Goal: Task Accomplishment & Management: Manage account settings

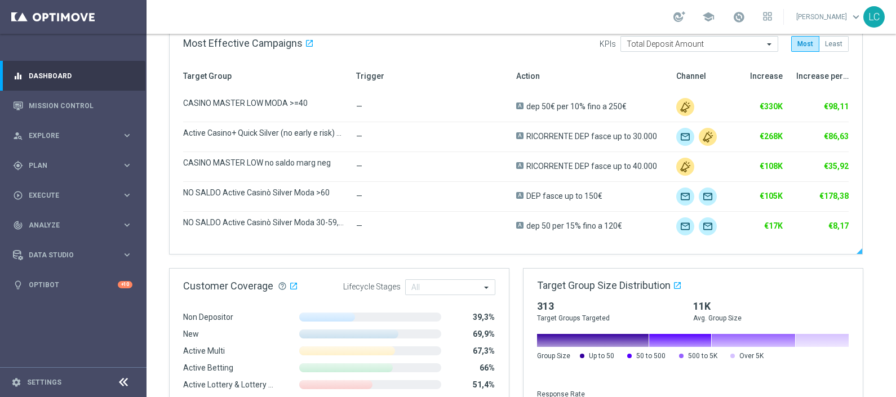
scroll to position [587, 0]
click at [51, 101] on link "Mission Control" at bounding box center [81, 106] width 104 height 30
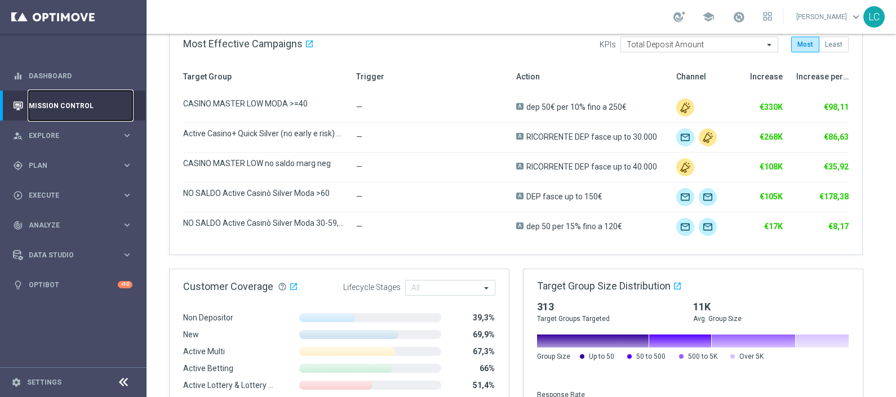
scroll to position [0, 0]
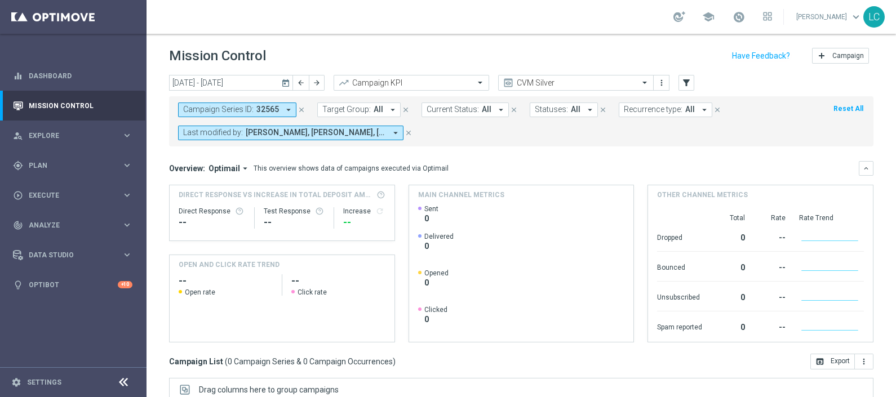
click at [299, 109] on icon "close" at bounding box center [302, 110] width 8 height 8
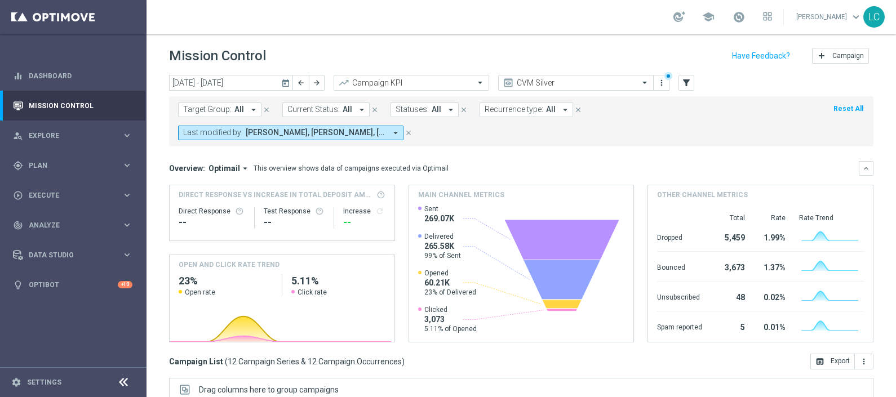
click at [308, 130] on span "[PERSON_NAME], [PERSON_NAME], [PERSON_NAME], [PERSON_NAME], [PERSON_NAME], [PER…" at bounding box center [316, 133] width 140 height 10
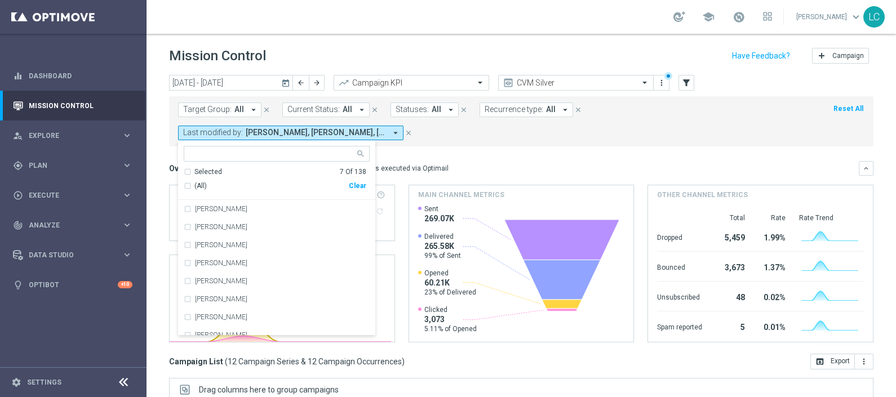
click at [308, 130] on span "[PERSON_NAME], [PERSON_NAME], [PERSON_NAME], [PERSON_NAME], [PERSON_NAME], [PER…" at bounding box center [316, 133] width 140 height 10
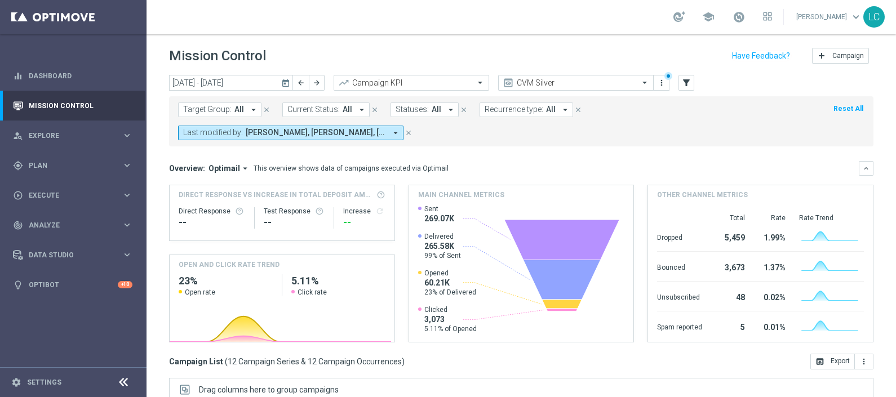
click at [308, 130] on span "[PERSON_NAME], [PERSON_NAME], [PERSON_NAME], [PERSON_NAME], [PERSON_NAME], [PER…" at bounding box center [316, 133] width 140 height 10
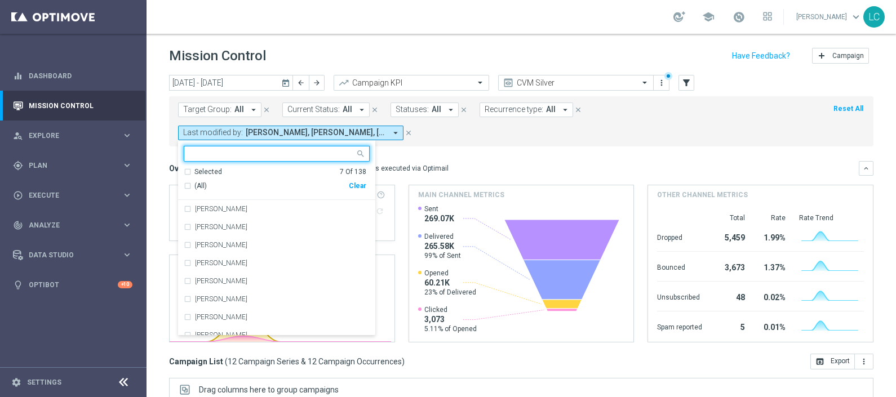
click at [232, 167] on div "Selected 7 Of 138" at bounding box center [275, 172] width 183 height 10
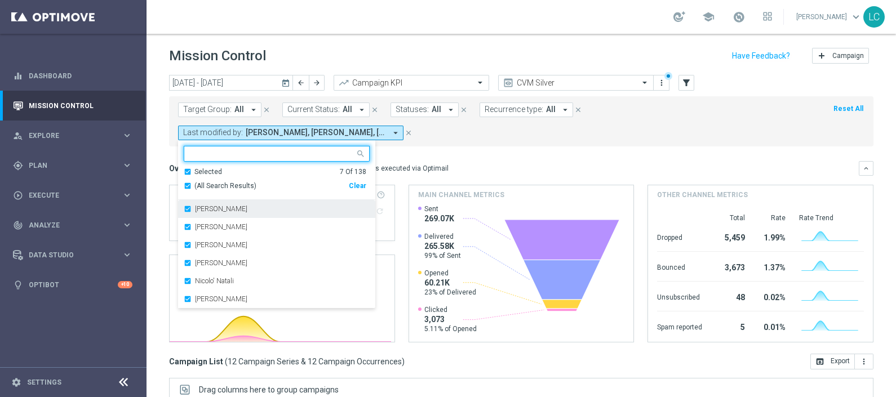
click at [192, 211] on div "[PERSON_NAME]" at bounding box center [277, 209] width 186 height 18
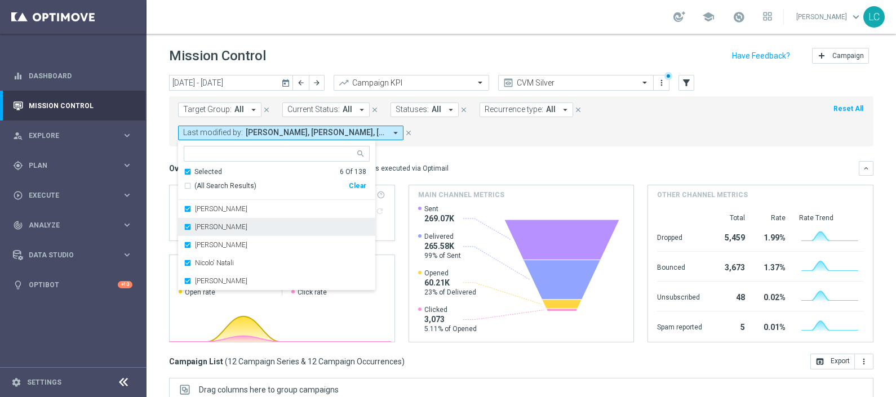
click at [197, 228] on label "[PERSON_NAME]" at bounding box center [221, 227] width 52 height 7
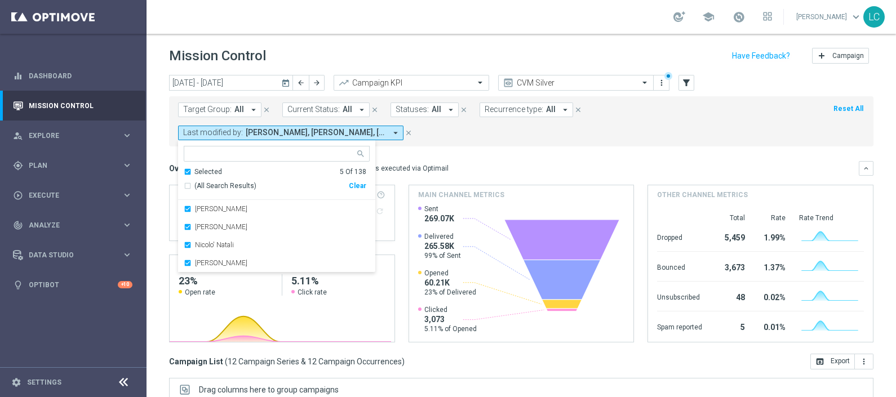
click at [197, 228] on label "[PERSON_NAME]" at bounding box center [221, 227] width 52 height 7
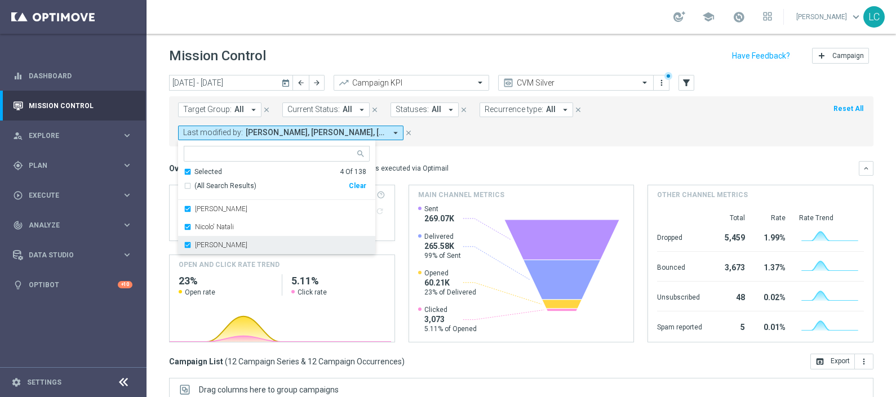
click at [196, 237] on div "[PERSON_NAME]" at bounding box center [277, 245] width 186 height 18
click at [498, 160] on mini-dashboard "Overview: Optimail arrow_drop_down This overview shows data of campaigns execut…" at bounding box center [521, 250] width 704 height 207
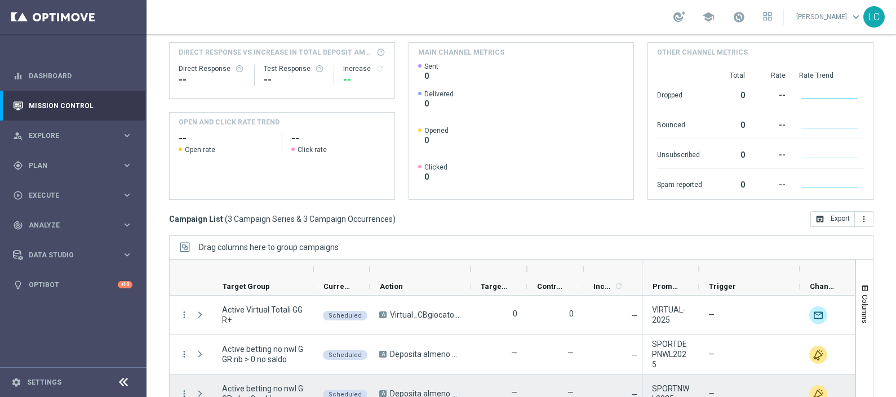
scroll to position [166, 0]
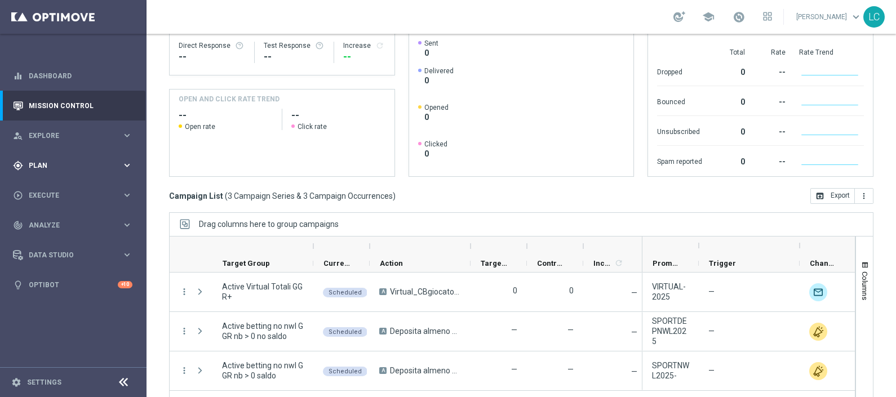
click at [54, 161] on div "gps_fixed Plan" at bounding box center [67, 166] width 109 height 10
click at [48, 188] on link "Target Groups" at bounding box center [73, 188] width 88 height 9
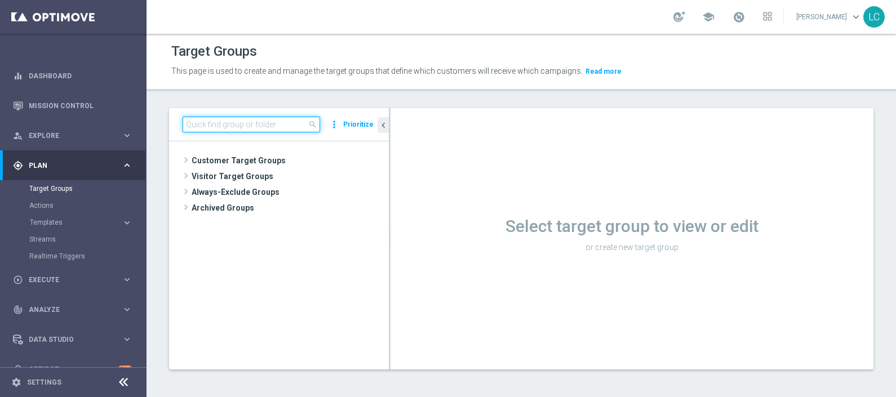
click at [289, 128] on input at bounding box center [252, 125] width 138 height 16
paste input "Active BETTING nosaldo GGR <= 0 WITHDRAWAL>0L2W"
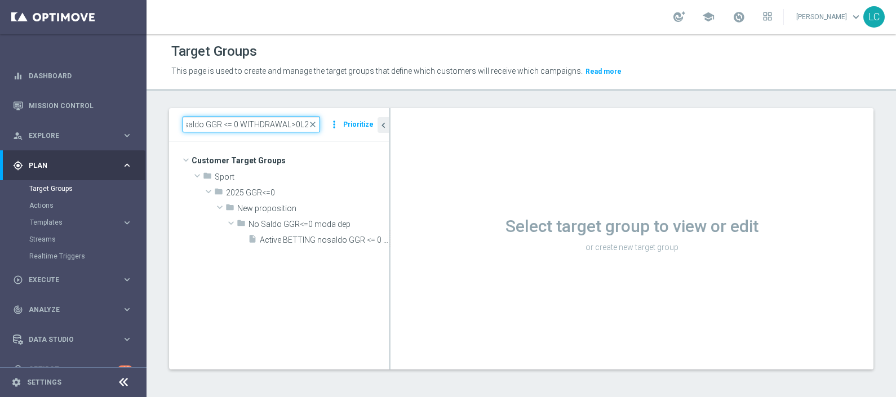
type input "Active BETTING nosaldo GGR <= 0 WITHDRAWAL>0L2W"
click at [354, 99] on div "Target Groups This page is used to create and manage the target groups that def…" at bounding box center [522, 216] width 750 height 364
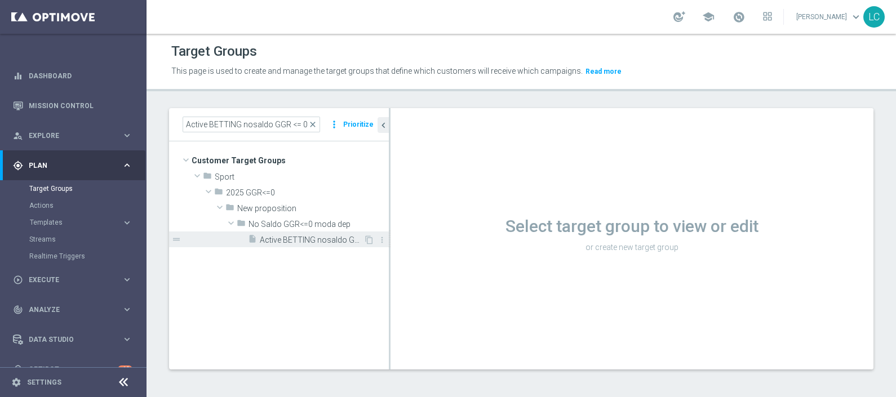
click at [311, 237] on span "Active BETTING nosaldo GGR <= 0 WITHDRAWAL>0L2W" at bounding box center [312, 241] width 104 height 10
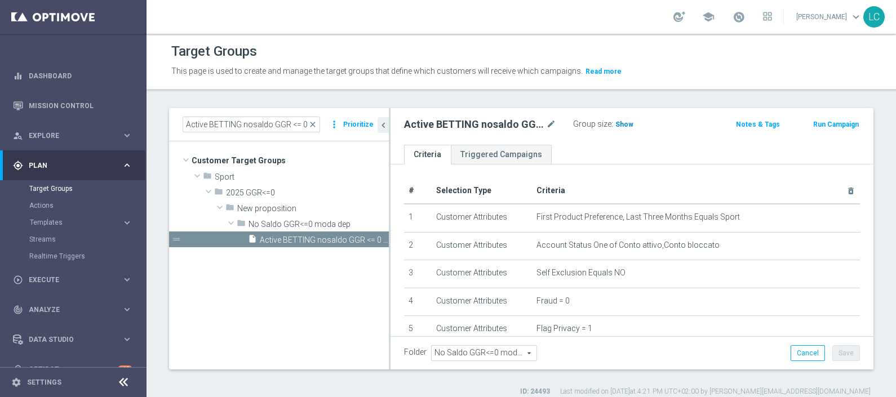
click at [626, 126] on span "Show" at bounding box center [624, 125] width 18 height 8
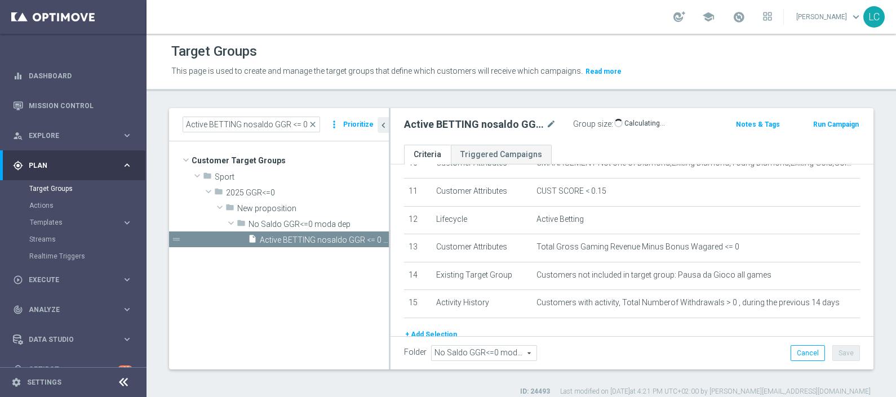
scroll to position [305, 0]
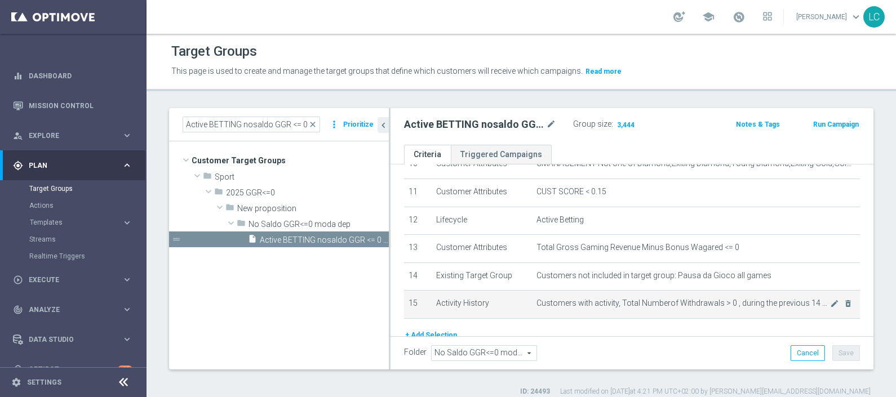
click at [613, 299] on span "Customers with activity, Total Numberof Withdrawals > 0 , during the previous 1…" at bounding box center [684, 304] width 294 height 10
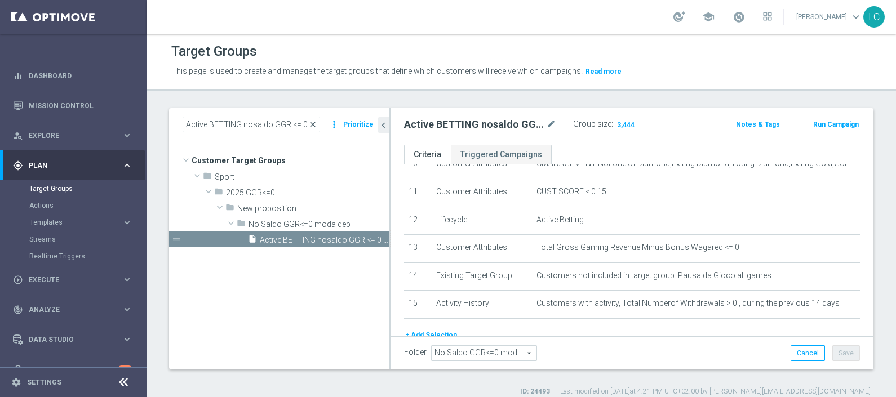
click at [316, 125] on span "close" at bounding box center [312, 124] width 9 height 9
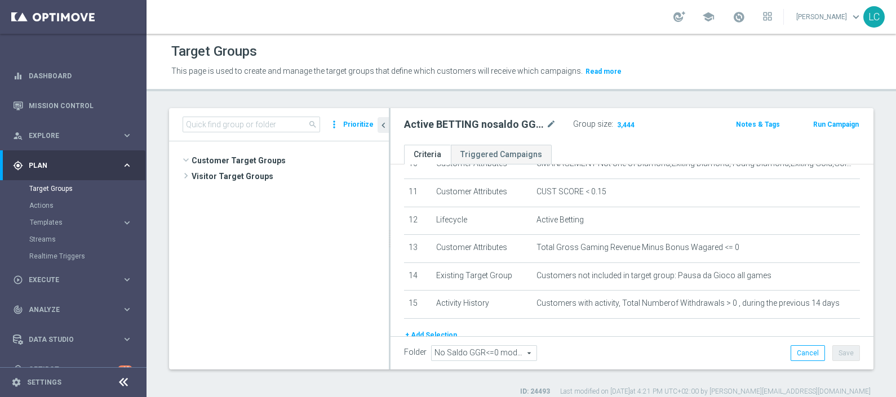
scroll to position [487, 0]
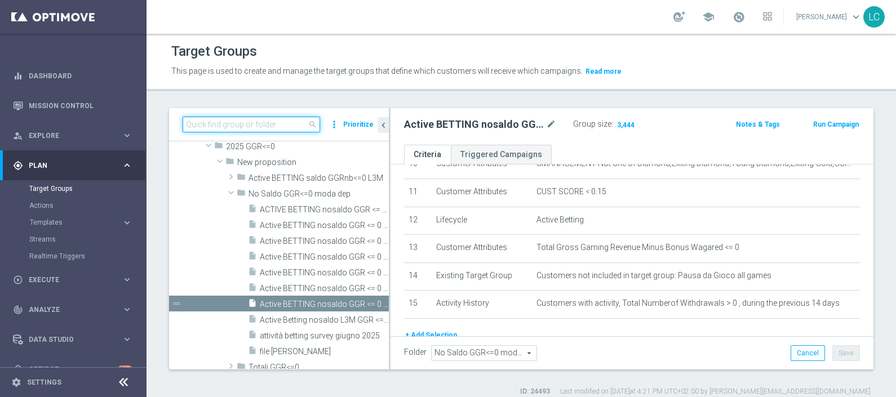
click at [295, 129] on input at bounding box center [252, 125] width 138 height 16
paste input "Active BETTING NON giocanti nazionali GGRnb>10 L2W"
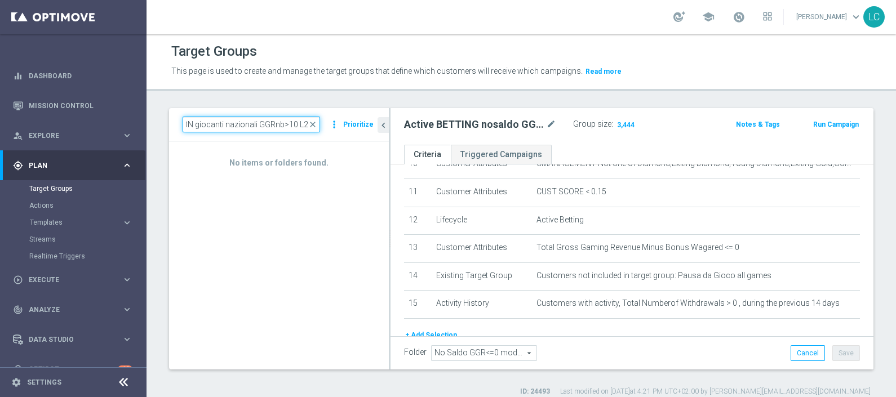
type input "Active BETTING NON giocanti nazionali GGRnb>10 L2W"
click at [314, 125] on span "close" at bounding box center [312, 124] width 9 height 9
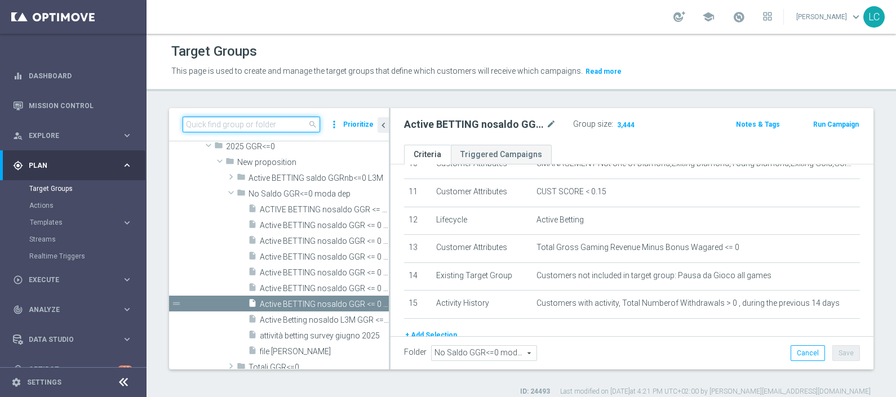
click at [299, 123] on input at bounding box center [252, 125] width 138 height 16
paste input "Active BETTING NON giocanti nazionali GGRnb>10 L2W"
type input "Active BETTING NON giocanti nazionali GGRnb>10 L2W"
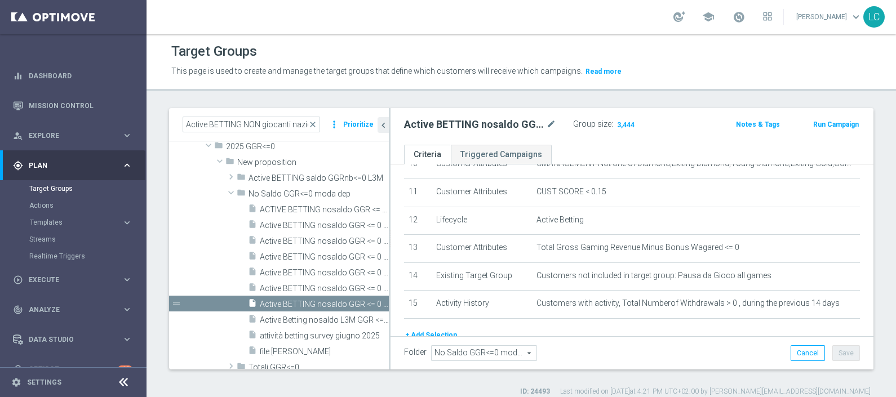
click at [306, 100] on div "Target Groups This page is used to create and manage the target groups that def…" at bounding box center [522, 216] width 750 height 364
drag, startPoint x: 306, startPoint y: 100, endPoint x: 316, endPoint y: 127, distance: 28.2
click at [316, 127] on div "Target Groups This page is used to create and manage the target groups that def…" at bounding box center [522, 216] width 750 height 364
click at [314, 122] on span "close" at bounding box center [312, 124] width 9 height 9
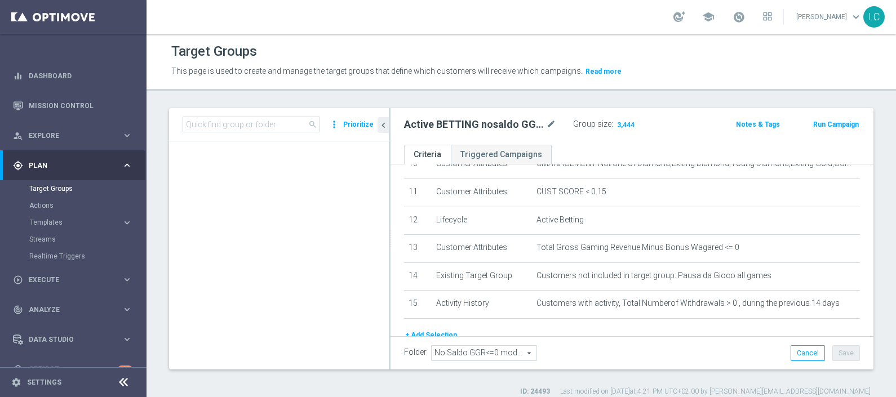
scroll to position [0, 0]
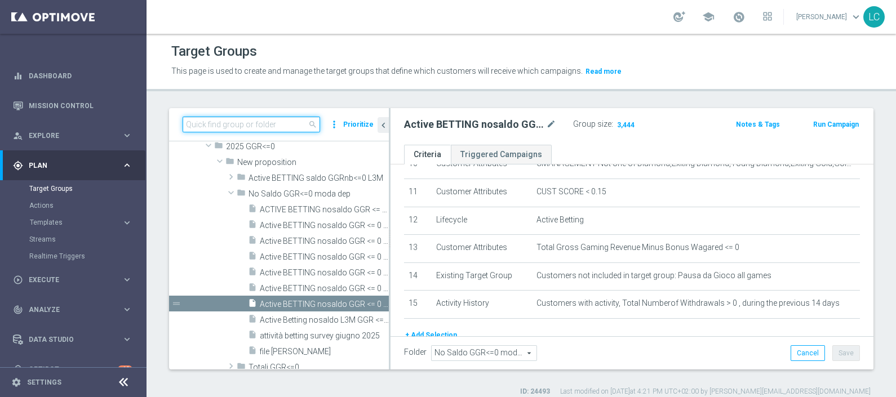
click at [279, 121] on input at bounding box center [252, 125] width 138 height 16
paste input "Active BETTING NON giocanti nazionali GGRnb>10 L2W"
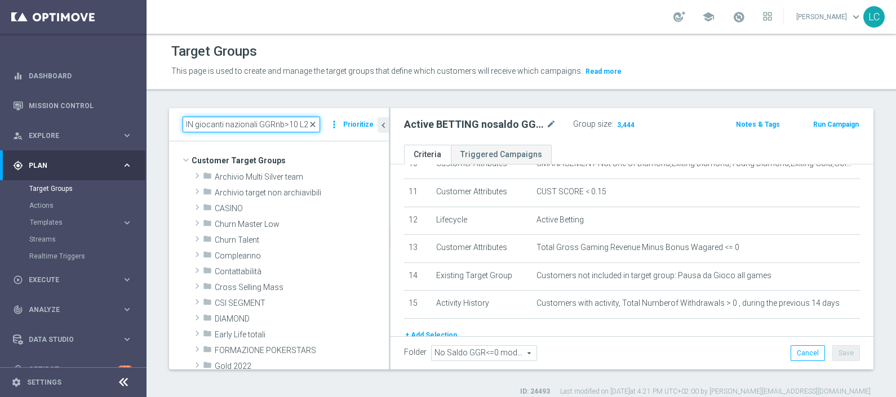
type input "Active BETTING NON giocanti nazionali GGRnb>10 L2W"
click at [317, 122] on span "close" at bounding box center [312, 124] width 9 height 9
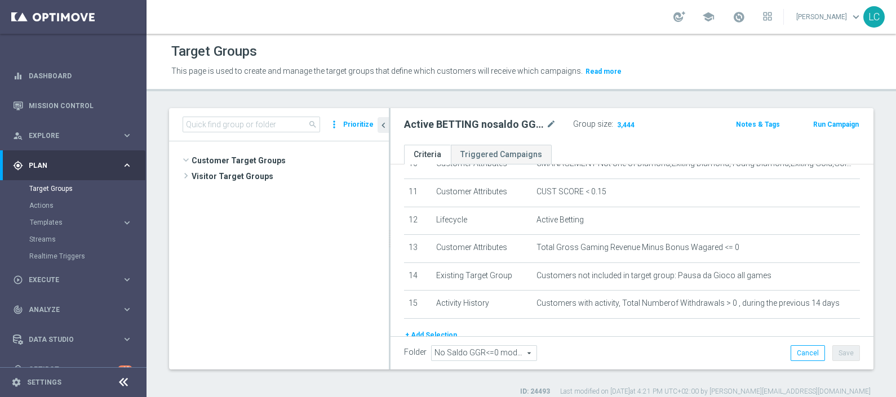
scroll to position [487, 0]
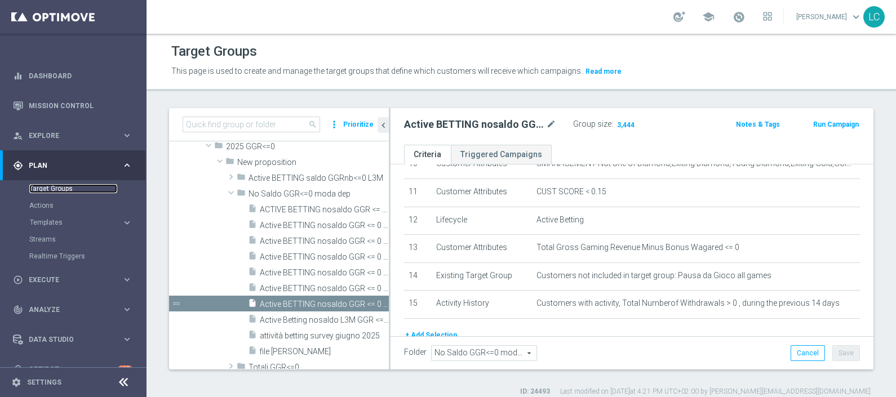
click at [68, 188] on link "Target Groups" at bounding box center [73, 188] width 88 height 9
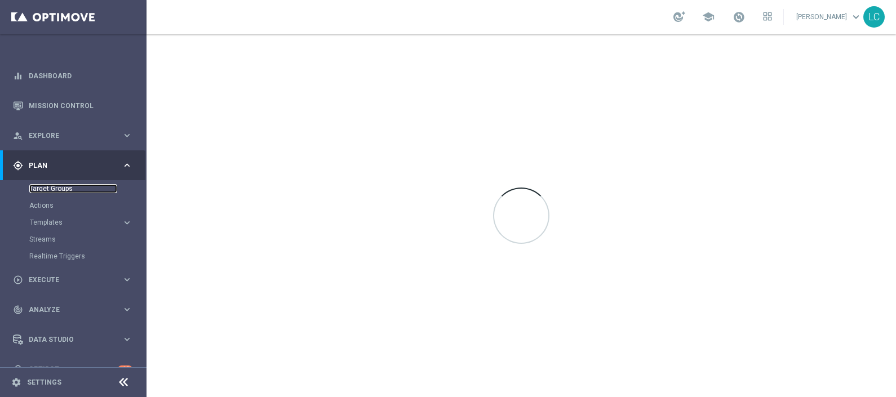
click at [68, 188] on link "Target Groups" at bounding box center [73, 188] width 88 height 9
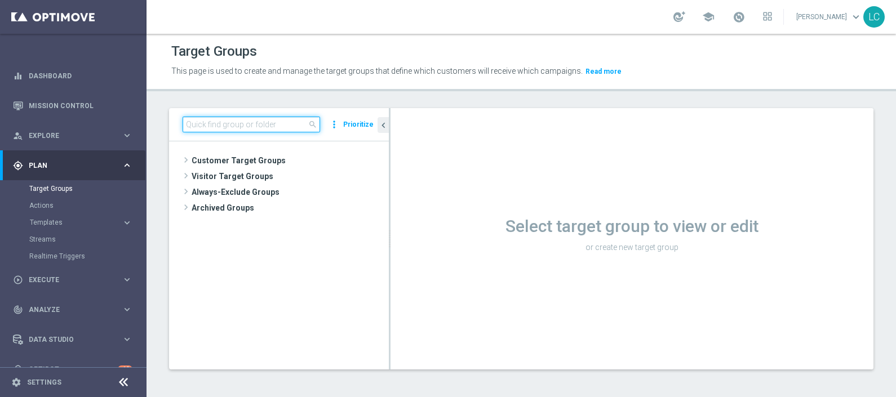
click at [248, 121] on input at bounding box center [252, 125] width 138 height 16
paste input "Active BETTING NON giocanti nazionali GGRnb>10 L2W"
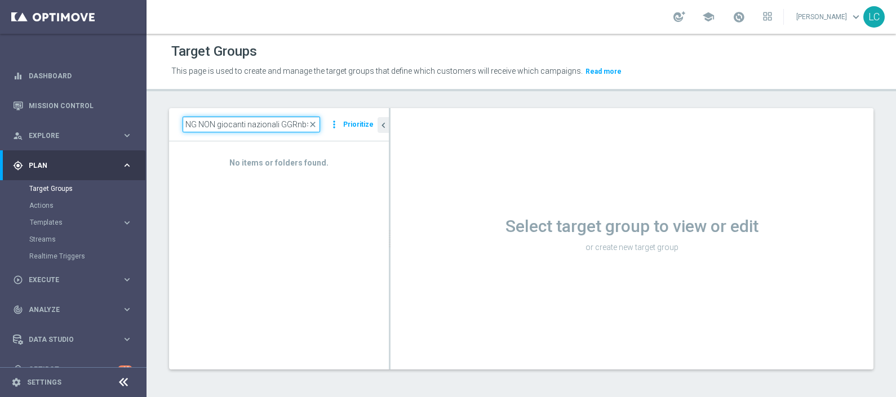
scroll to position [0, 41]
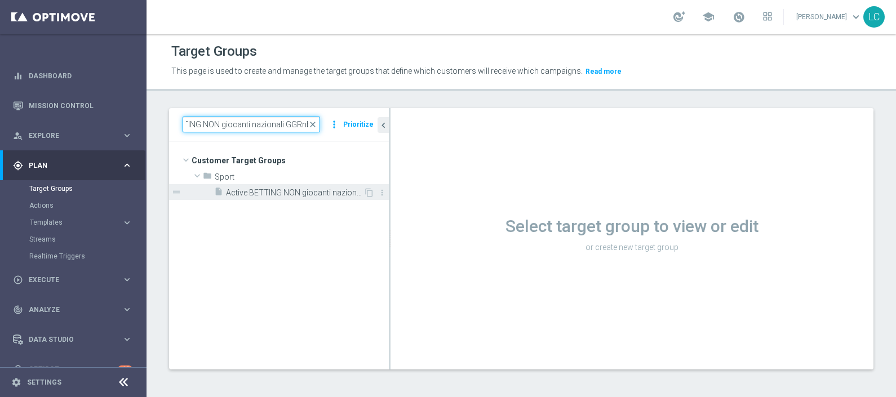
type input "Active BETTING NON giocanti nazionali GGRnb>"
click at [329, 190] on span "Active BETTING NON giocanti nazionali GGRnb>0 L2W" at bounding box center [295, 193] width 138 height 10
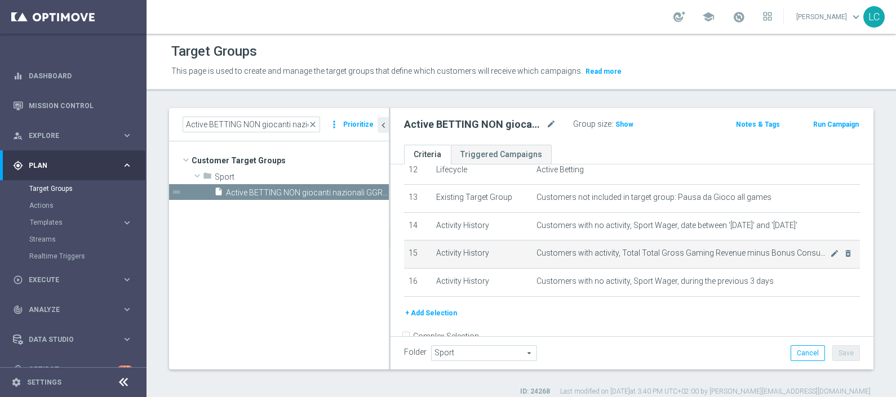
scroll to position [360, 0]
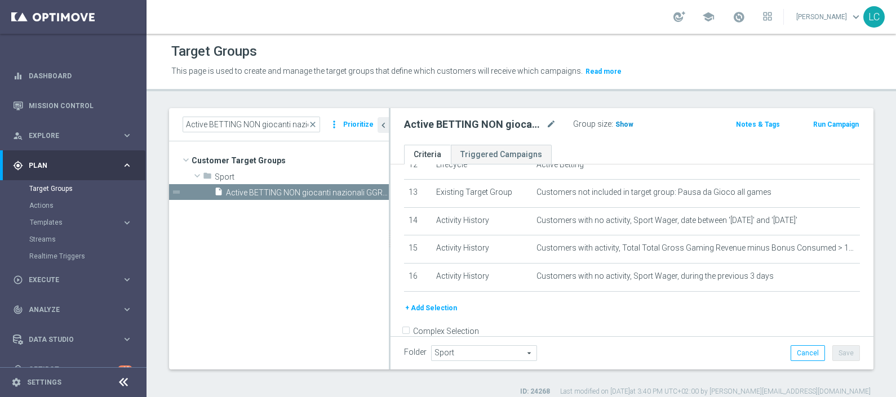
click at [622, 126] on span "Show" at bounding box center [624, 125] width 18 height 8
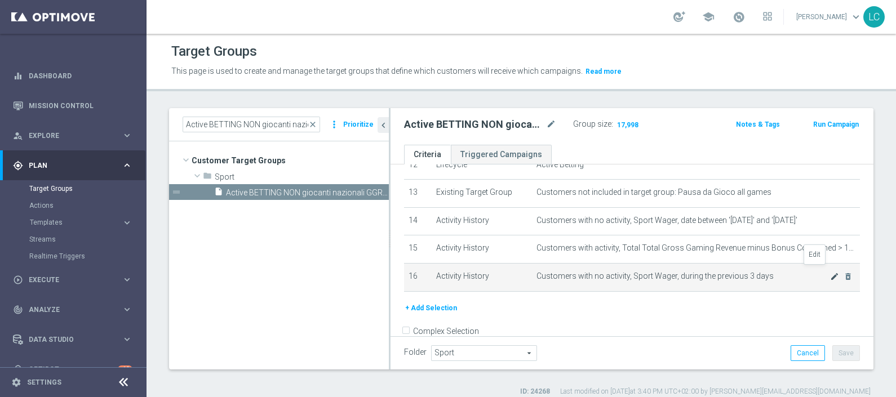
click at [830, 272] on icon "mode_edit" at bounding box center [834, 276] width 9 height 9
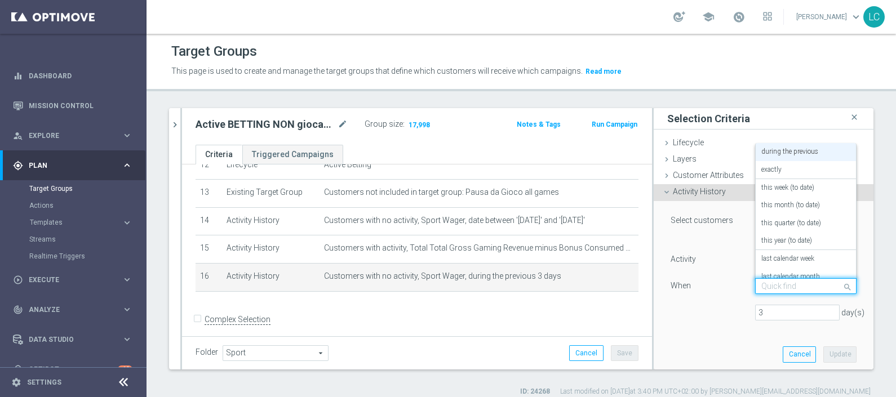
click at [786, 285] on input "text" at bounding box center [794, 287] width 67 height 10
click at [772, 268] on label "in this range" at bounding box center [779, 267] width 37 height 9
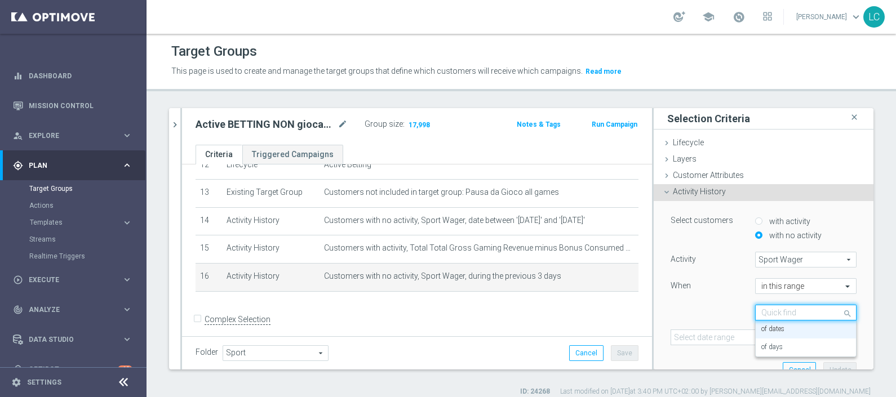
click at [762, 313] on input "text" at bounding box center [794, 313] width 67 height 10
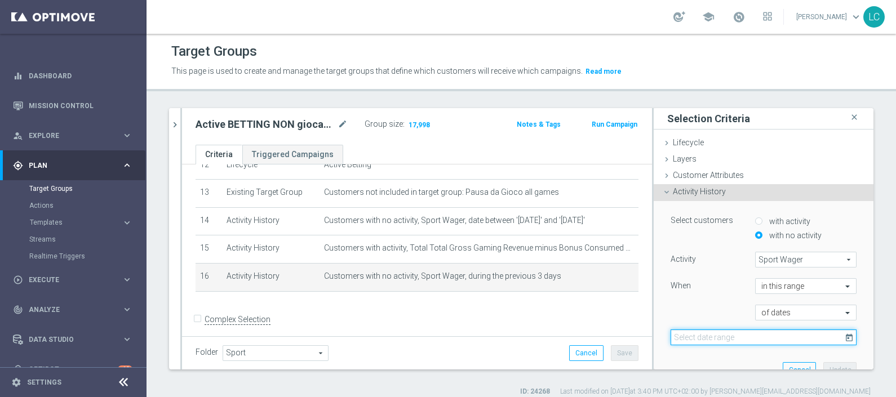
click at [721, 336] on input at bounding box center [764, 338] width 186 height 16
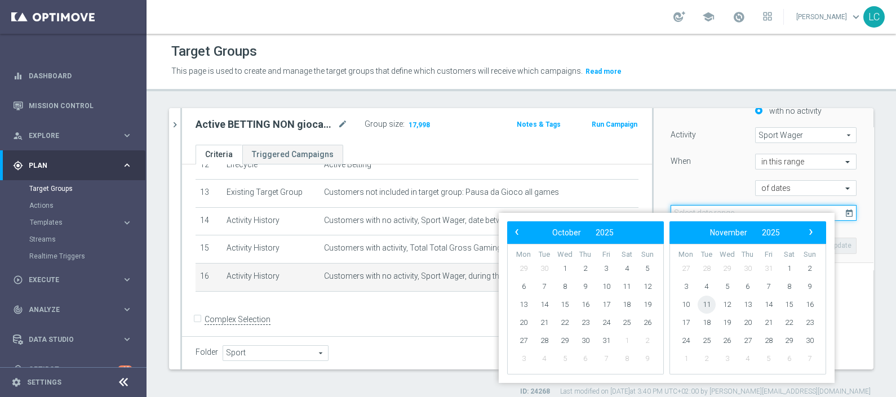
scroll to position [123, 0]
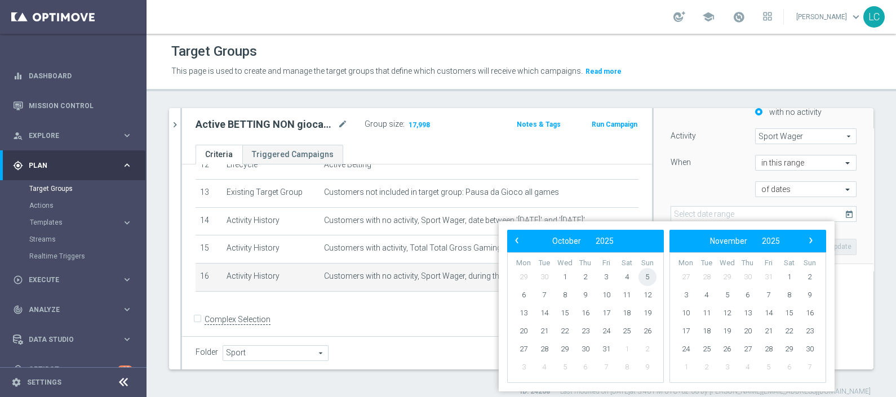
click at [647, 275] on span "5" at bounding box center [648, 277] width 18 height 18
click at [606, 294] on span "10" at bounding box center [606, 295] width 18 height 18
type input "[DATE] - [DATE]"
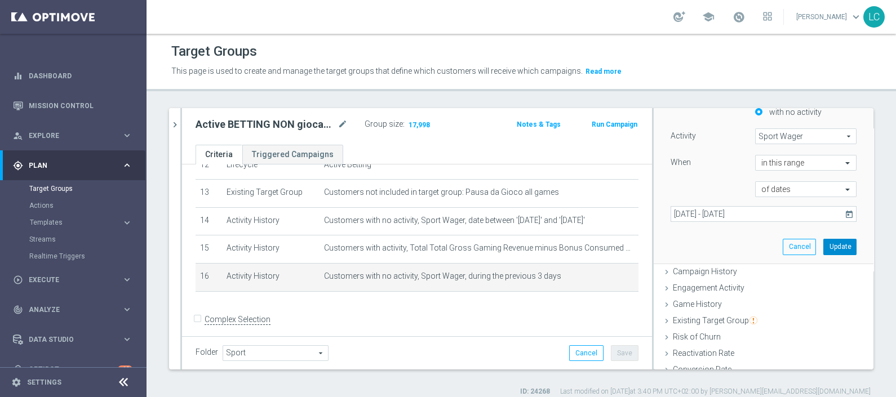
click at [823, 242] on button "Update" at bounding box center [839, 247] width 33 height 16
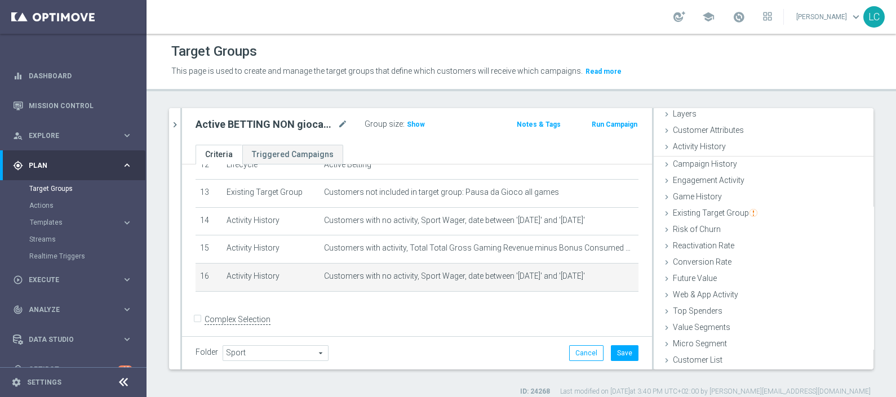
scroll to position [44, 0]
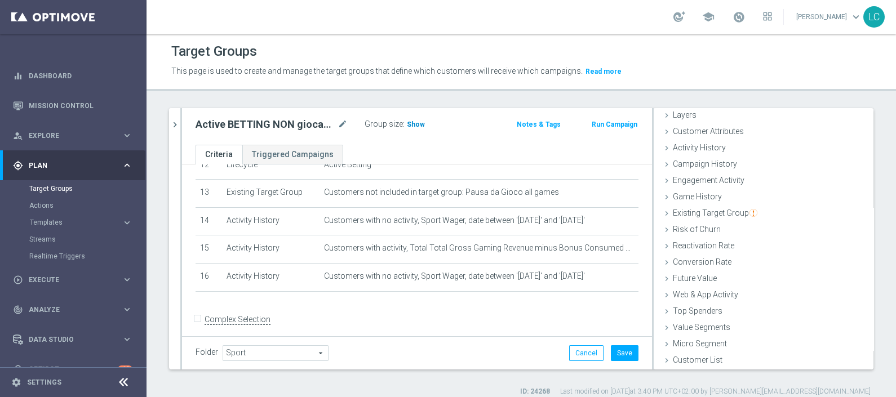
click at [411, 122] on span "Show" at bounding box center [416, 125] width 18 height 8
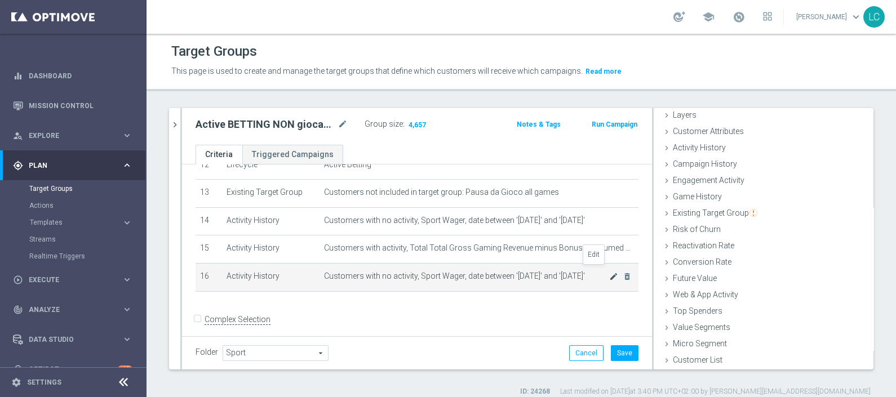
click at [609, 272] on icon "mode_edit" at bounding box center [613, 276] width 9 height 9
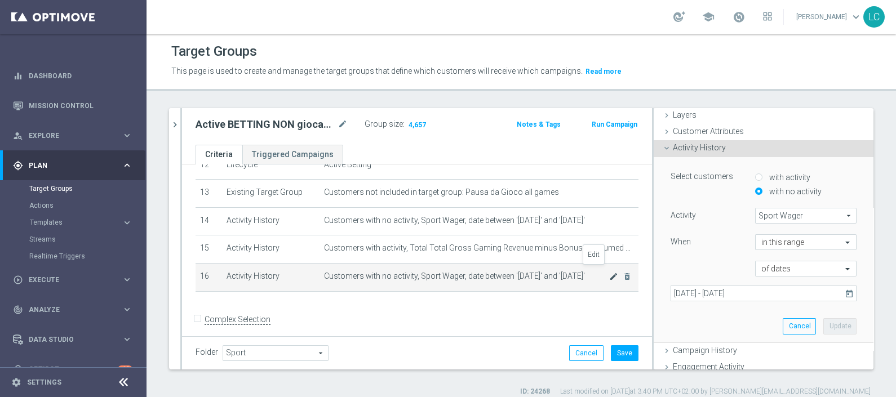
scroll to position [86, 0]
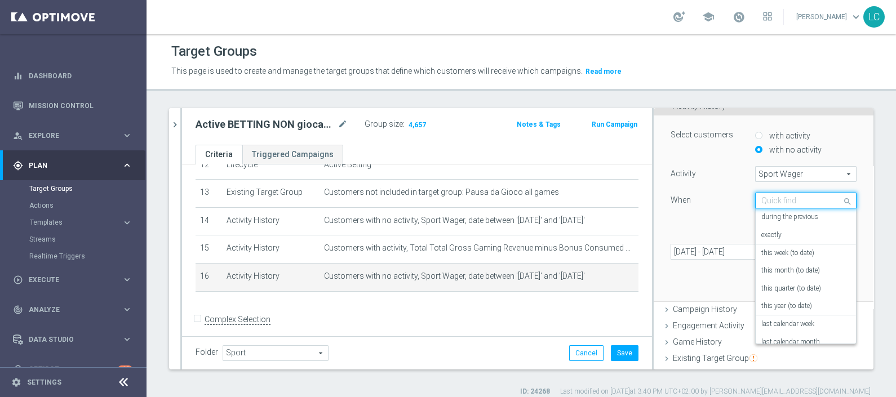
click at [778, 200] on input "text" at bounding box center [794, 201] width 67 height 10
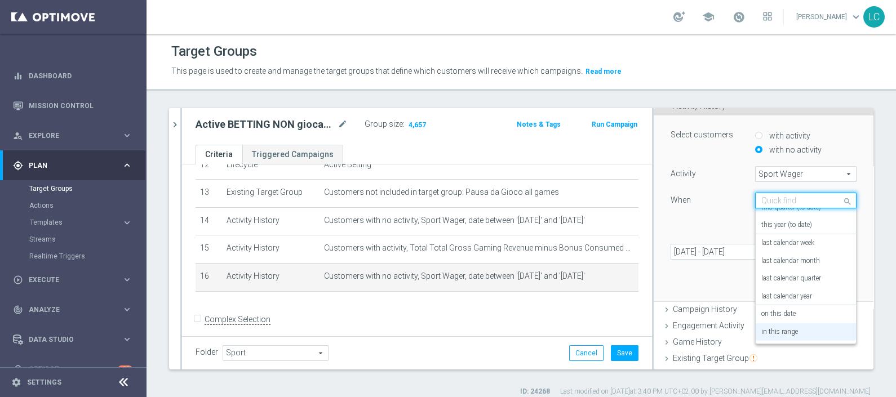
click at [778, 200] on input "text" at bounding box center [794, 201] width 67 height 10
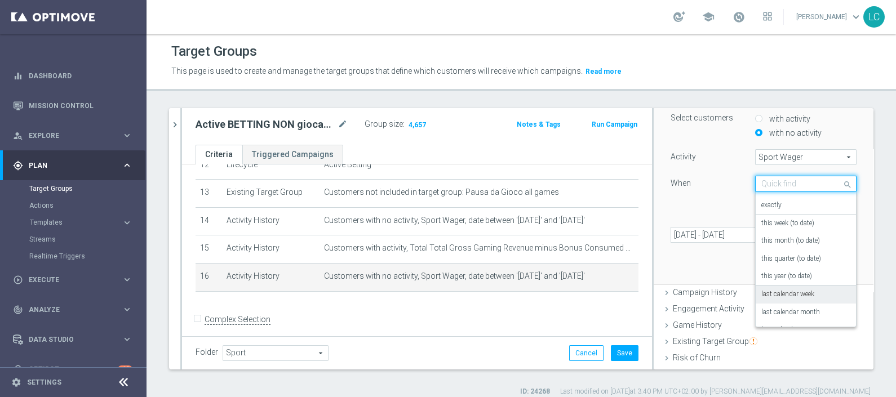
scroll to position [0, 0]
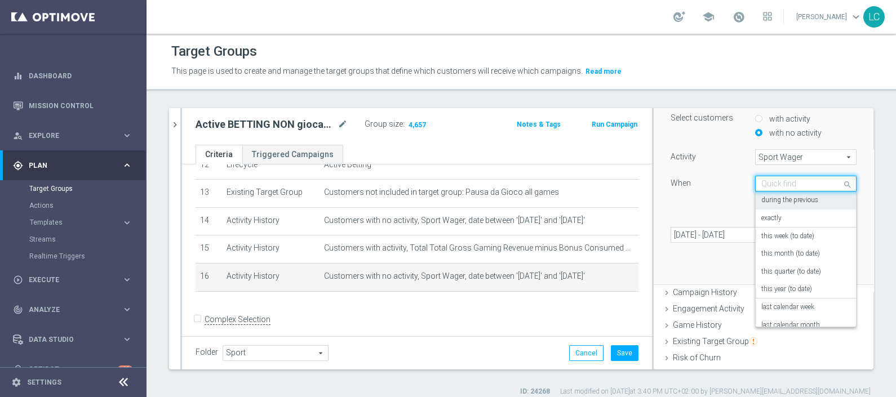
drag, startPoint x: 778, startPoint y: 232, endPoint x: 793, endPoint y: 201, distance: 34.5
click at [793, 201] on div "during the previous exactly this week (to date) this month (to date) this quart…" at bounding box center [806, 259] width 100 height 135
click at [793, 201] on label "during the previous" at bounding box center [789, 200] width 57 height 9
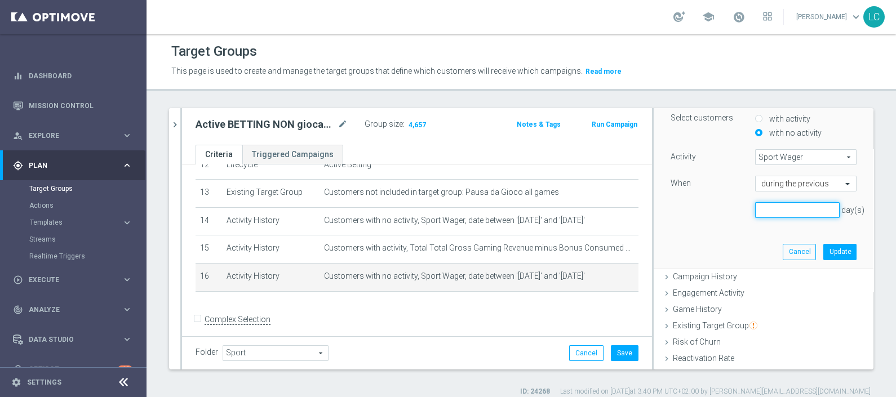
click at [792, 203] on input "number" at bounding box center [797, 210] width 85 height 16
click at [813, 206] on input "1" at bounding box center [797, 210] width 85 height 16
click at [813, 206] on input "2" at bounding box center [797, 210] width 85 height 16
click at [813, 206] on input "3" at bounding box center [797, 210] width 85 height 16
click at [813, 206] on input "4" at bounding box center [797, 210] width 85 height 16
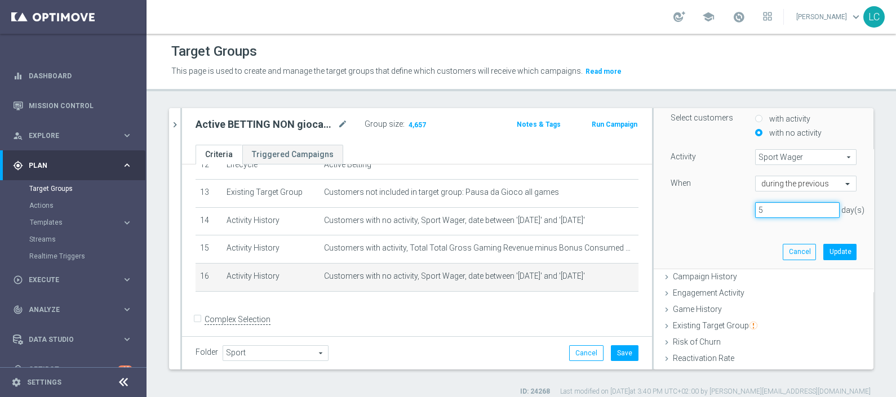
type input "5"
click at [813, 206] on input "5" at bounding box center [797, 210] width 85 height 16
click at [823, 246] on button "Update" at bounding box center [839, 252] width 33 height 16
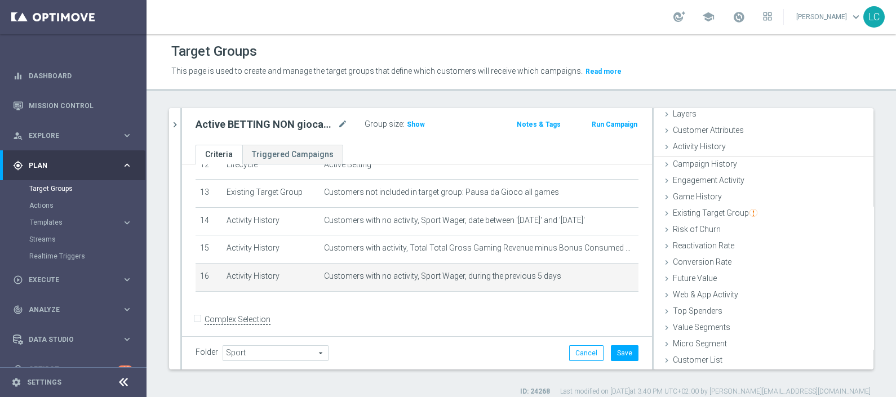
scroll to position [44, 0]
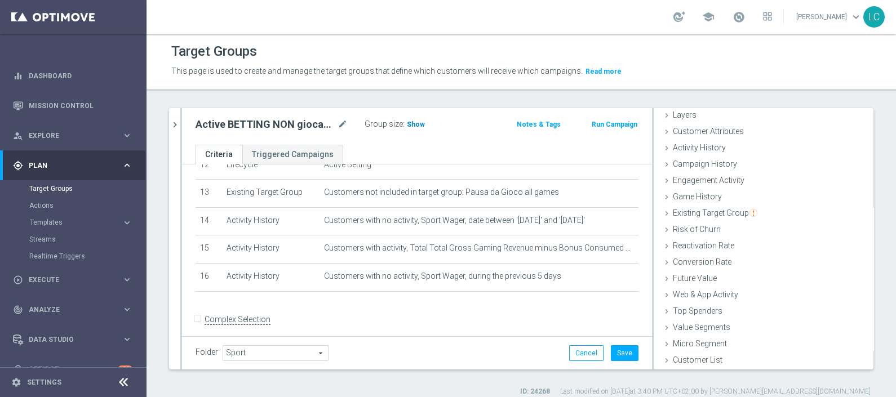
click at [414, 118] on h3 "Show" at bounding box center [416, 124] width 20 height 12
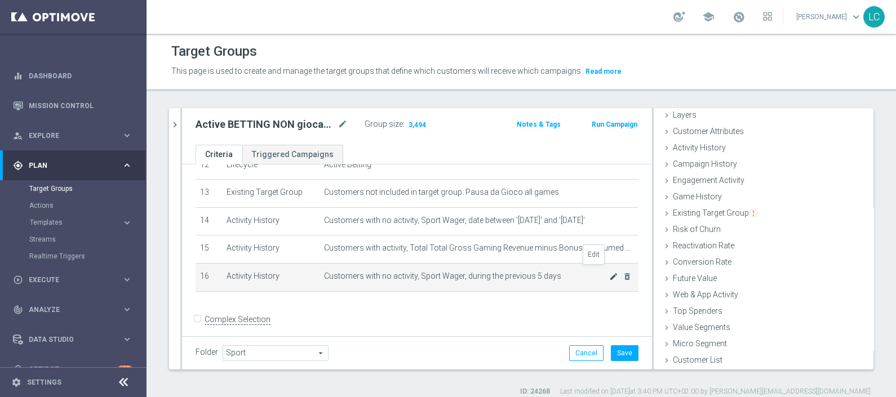
click at [609, 272] on icon "mode_edit" at bounding box center [613, 276] width 9 height 9
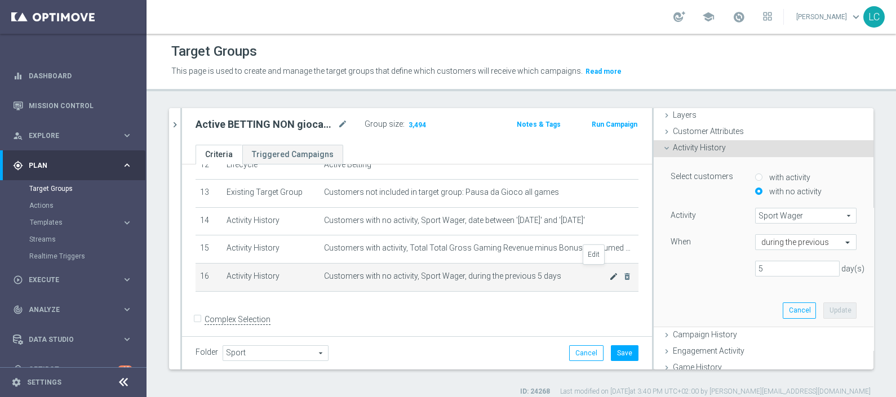
scroll to position [92, 0]
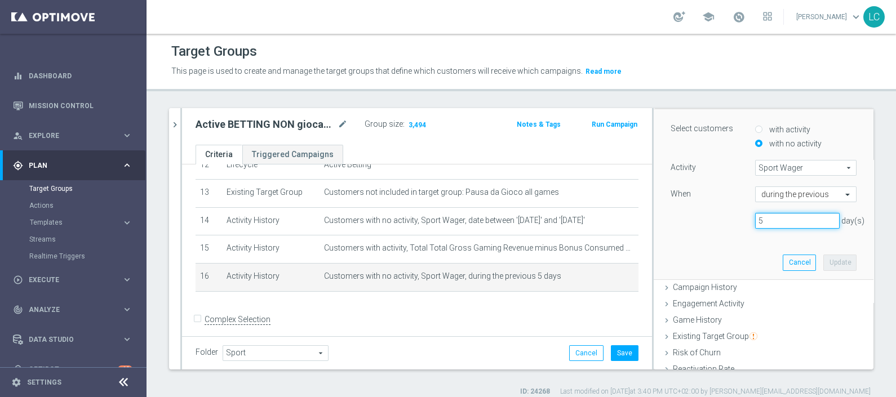
type input "4"
click at [811, 221] on input "4" at bounding box center [797, 221] width 85 height 16
click at [823, 263] on button "Update" at bounding box center [839, 263] width 33 height 16
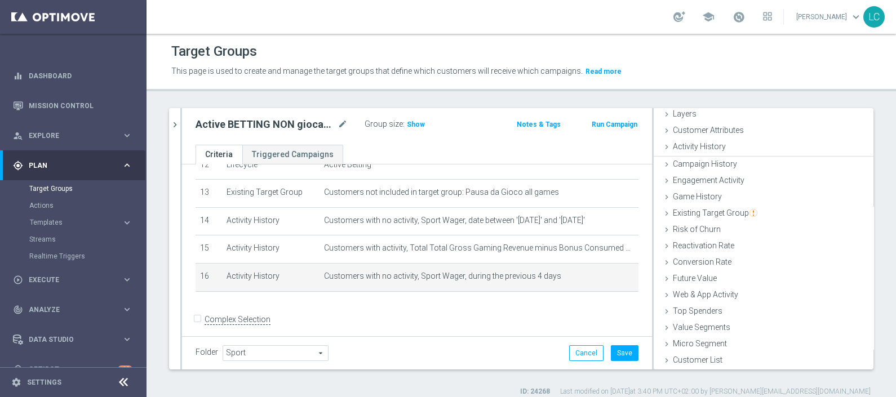
scroll to position [44, 0]
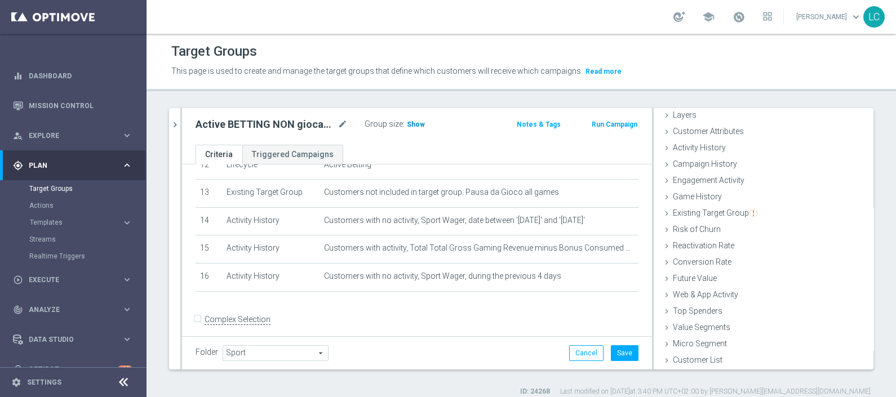
click at [411, 124] on span "Show" at bounding box center [416, 125] width 18 height 8
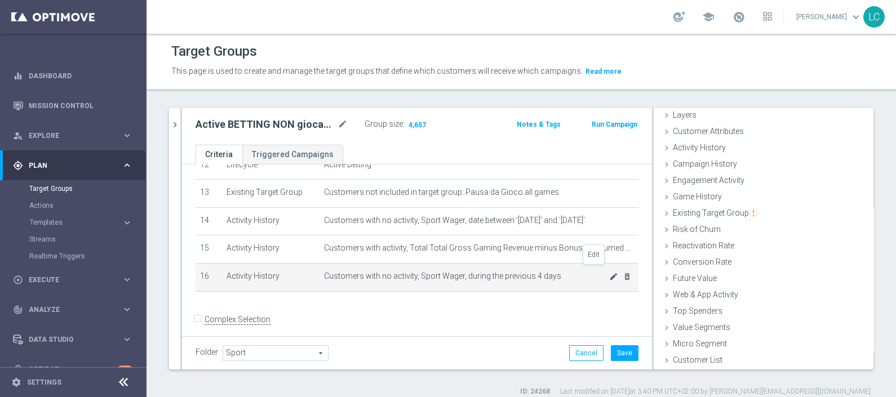
click at [609, 272] on icon "mode_edit" at bounding box center [613, 276] width 9 height 9
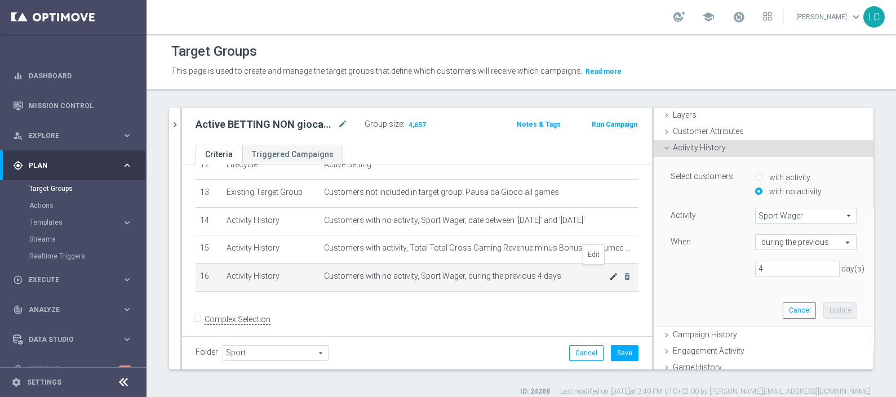
scroll to position [92, 0]
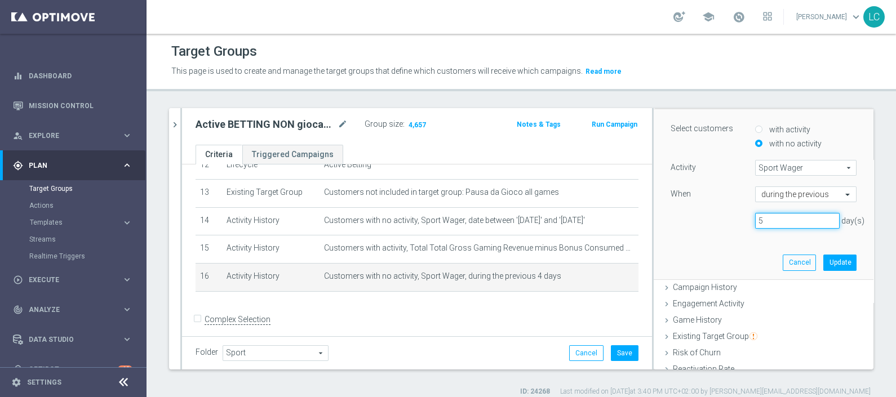
type input "5"
click at [810, 215] on input "5" at bounding box center [797, 221] width 85 height 16
click at [823, 263] on button "Update" at bounding box center [839, 263] width 33 height 16
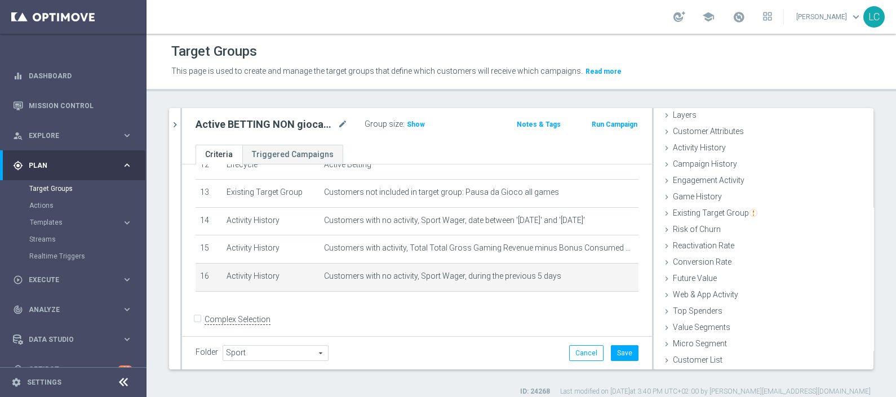
scroll to position [44, 0]
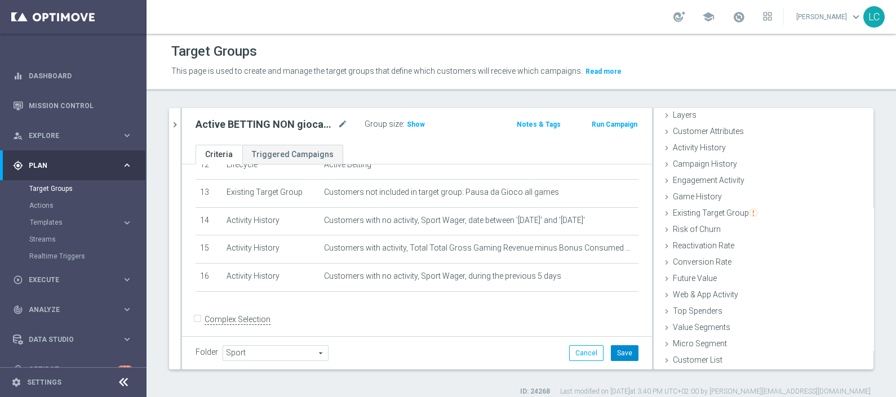
click at [611, 352] on button "Save" at bounding box center [625, 353] width 28 height 16
click at [341, 121] on icon "mode_edit" at bounding box center [343, 125] width 10 height 14
type input "Active BETTING NON giocanti nazionali GGRnb>10 L2W"
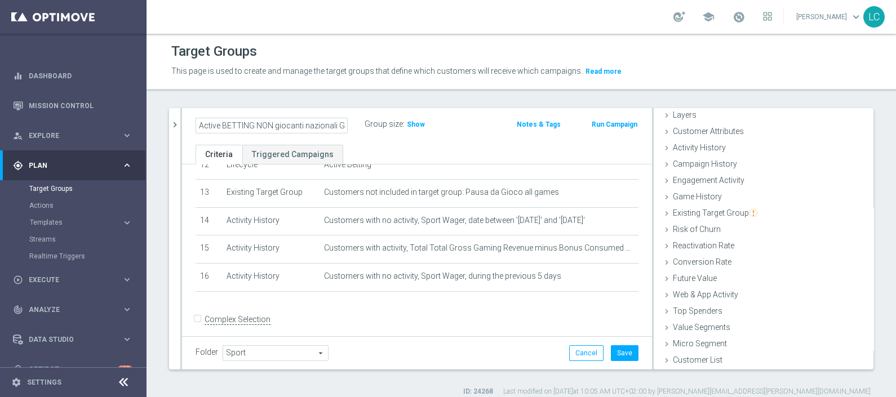
click at [582, 106] on div "Target Groups This page is used to create and manage the target groups that def…" at bounding box center [522, 216] width 750 height 364
click at [611, 353] on button "Save" at bounding box center [625, 353] width 28 height 16
click at [615, 353] on button "Save" at bounding box center [625, 353] width 28 height 16
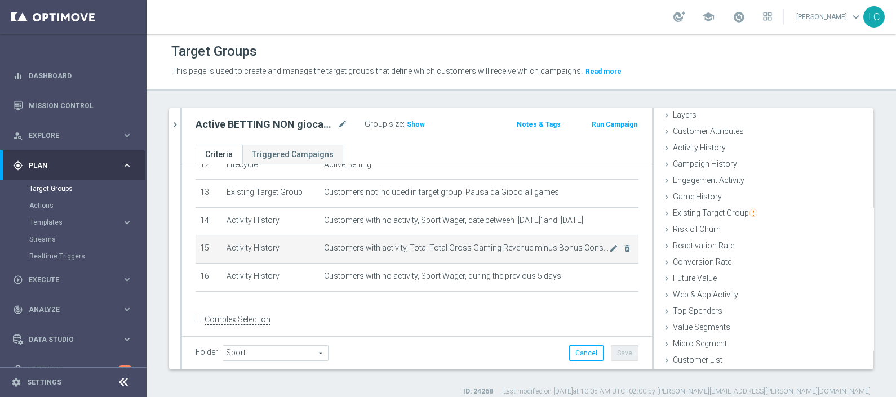
scroll to position [361, 0]
click at [417, 122] on span "Show" at bounding box center [416, 125] width 18 height 8
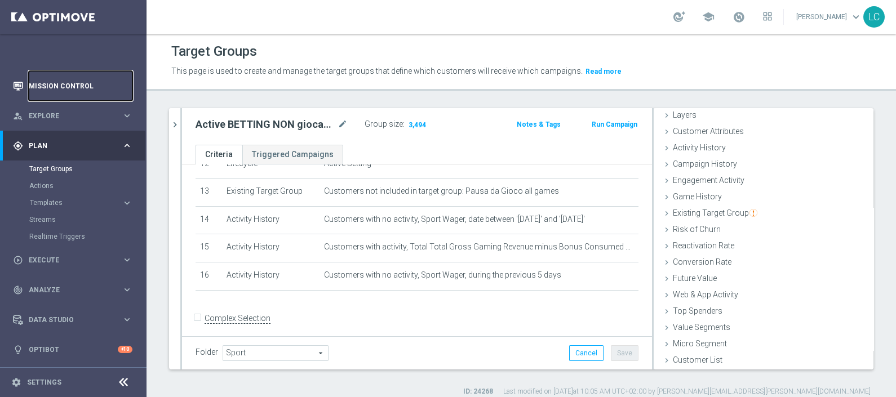
click at [51, 86] on link "Mission Control" at bounding box center [81, 86] width 104 height 30
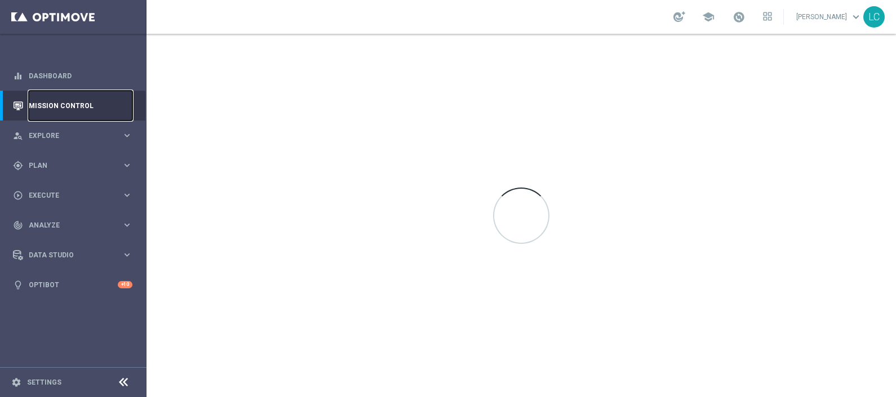
scroll to position [0, 0]
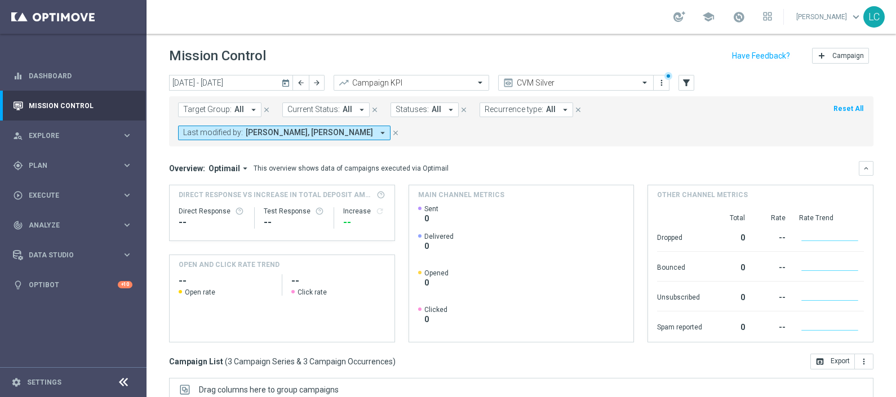
click at [373, 128] on span "[PERSON_NAME], [PERSON_NAME]" at bounding box center [309, 133] width 127 height 10
